Goal: Information Seeking & Learning: Learn about a topic

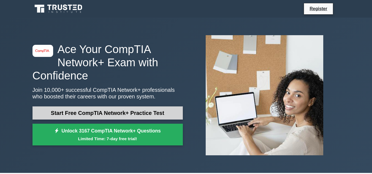
click at [154, 112] on link "Start Free CompTIA Network+ Practice Test" at bounding box center [108, 113] width 151 height 13
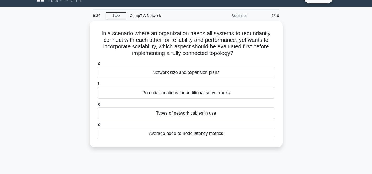
scroll to position [18, 0]
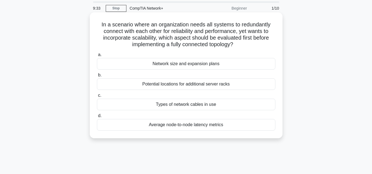
drag, startPoint x: 374, startPoint y: 172, endPoint x: 107, endPoint y: 57, distance: 291.0
click at [107, 57] on label "a. Network size and expansion plans" at bounding box center [186, 61] width 179 height 18
click at [97, 57] on input "a. Network size and expansion plans" at bounding box center [97, 55] width 0 height 4
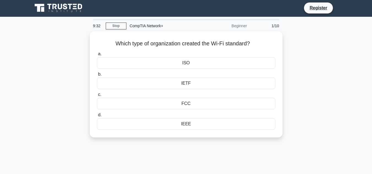
scroll to position [0, 0]
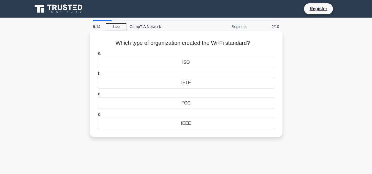
click at [188, 123] on div "IEEE" at bounding box center [186, 124] width 179 height 12
click at [97, 117] on input "d. IEEE" at bounding box center [97, 115] width 0 height 4
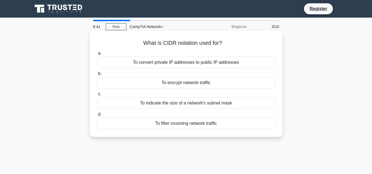
click at [198, 103] on div "To indicate the size of a network's subnet mask" at bounding box center [186, 104] width 179 height 12
click at [97, 96] on input "c. To indicate the size of a network's subnet mask" at bounding box center [97, 95] width 0 height 4
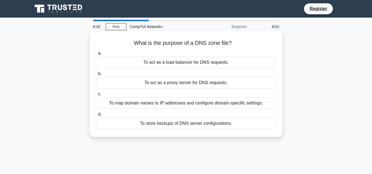
click at [197, 104] on div "To map domain names to IP addresses and configure domain-specific settings." at bounding box center [186, 104] width 179 height 12
click at [97, 96] on input "c. To map domain names to IP addresses and configure domain-specific settings." at bounding box center [97, 95] width 0 height 4
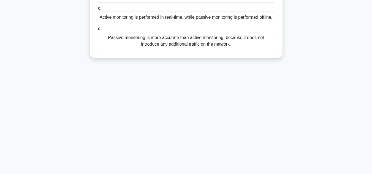
scroll to position [123, 0]
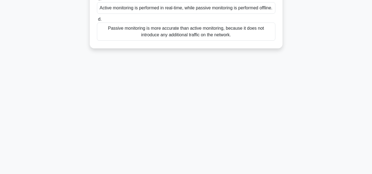
drag, startPoint x: 374, startPoint y: 1, endPoint x: 272, endPoint y: 61, distance: 117.9
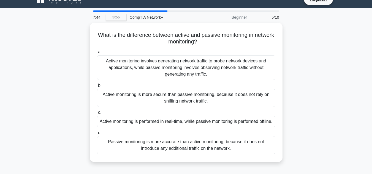
scroll to position [0, 0]
